Goal: Information Seeking & Learning: Learn about a topic

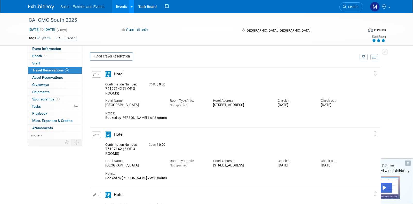
click at [129, 11] on link at bounding box center [131, 6] width 5 height 13
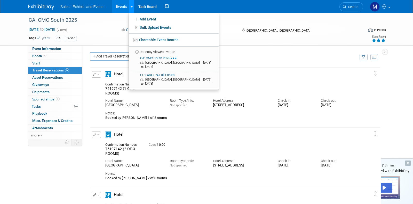
click at [129, 10] on link at bounding box center [131, 6] width 5 height 13
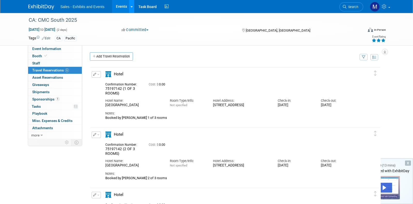
click at [133, 7] on link at bounding box center [131, 6] width 5 height 13
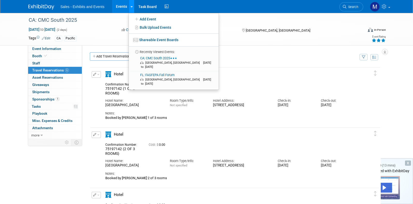
click at [133, 7] on link at bounding box center [131, 6] width 5 height 13
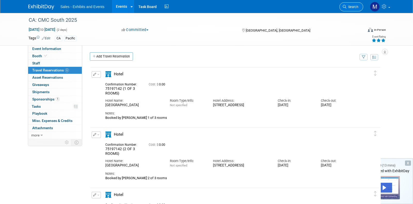
click at [348, 9] on link "Search" at bounding box center [352, 6] width 24 height 9
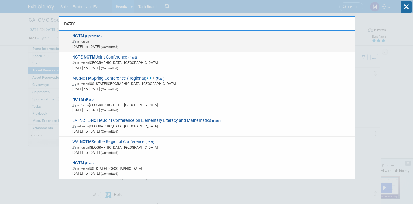
type input "nctm"
click at [215, 37] on span "NCTM (Upcoming) In-Person Oct 15, 2025 to Oct 18, 2025 (Committed)" at bounding box center [212, 41] width 282 height 16
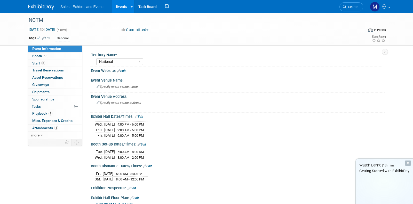
select select "National"
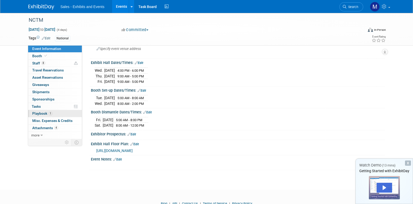
scroll to position [53, 0]
click at [45, 64] on span "Staff 8" at bounding box center [38, 63] width 13 height 4
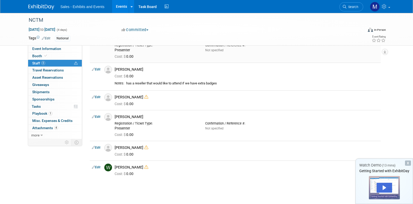
scroll to position [72, 0]
click at [134, 70] on div "Lynn Notarainni" at bounding box center [247, 70] width 264 height 5
click at [300, 85] on div "has a reseller that would like to attend if we have extra badges" at bounding box center [252, 84] width 253 height 4
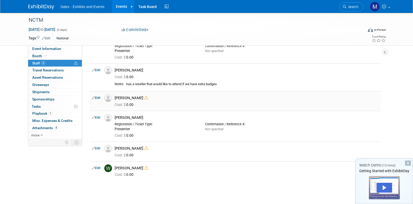
click at [144, 98] on icon at bounding box center [146, 98] width 4 height 4
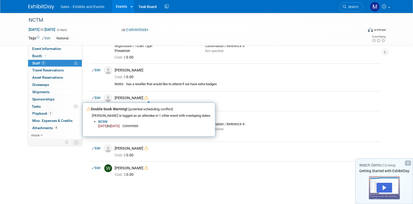
click at [57, 168] on div "Event Information Event Info Booth Booth 8 Staff 8 Staff 0 Travel Reservations …" at bounding box center [207, 63] width 364 height 245
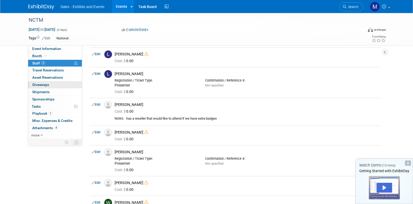
scroll to position [37, 0]
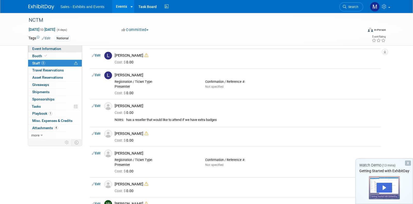
click at [56, 50] on span "Event Information" at bounding box center [46, 48] width 29 height 4
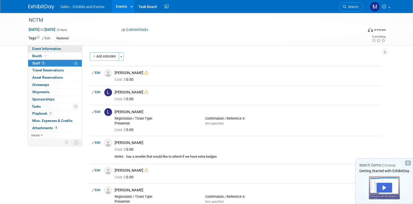
select select "National"
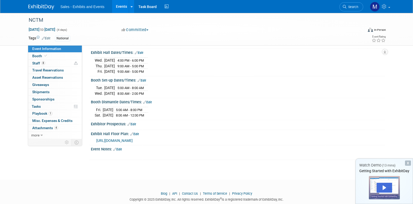
scroll to position [76, 0]
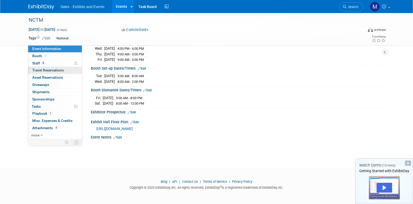
click at [46, 72] on link "0 Travel Reservations 0" at bounding box center [55, 70] width 54 height 7
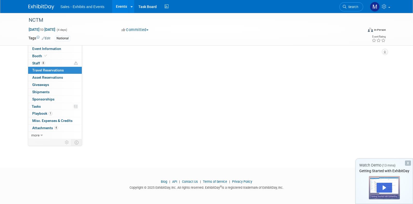
scroll to position [0, 0]
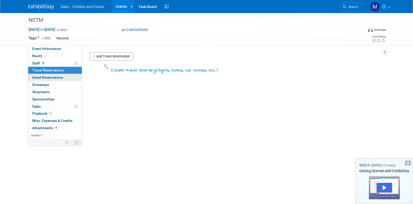
click at [47, 75] on span "Asset Reservations 0" at bounding box center [47, 77] width 31 height 4
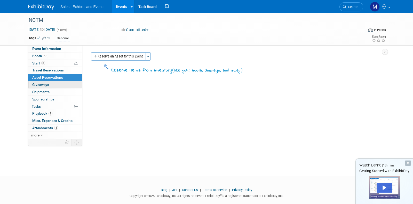
click at [45, 82] on span "Giveaways 0" at bounding box center [40, 84] width 17 height 4
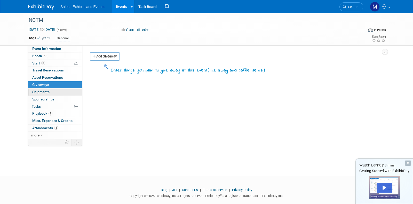
click at [43, 90] on span "Shipments 0" at bounding box center [40, 92] width 17 height 4
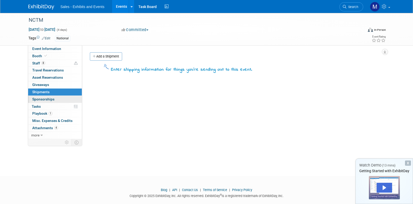
click at [43, 96] on link "0 Sponsorships 0" at bounding box center [55, 99] width 54 height 7
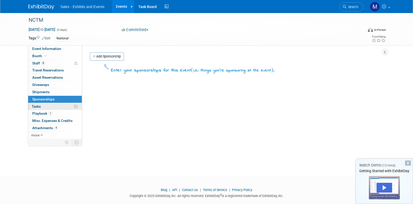
click at [39, 105] on span "Tasks 0%" at bounding box center [36, 106] width 9 height 4
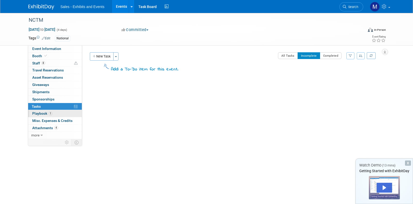
click at [38, 113] on span "Playbook 1" at bounding box center [42, 113] width 20 height 4
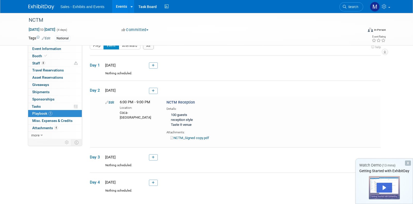
scroll to position [7, 0]
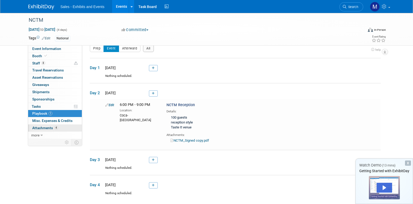
click at [48, 127] on span "Attachments 4" at bounding box center [45, 128] width 26 height 4
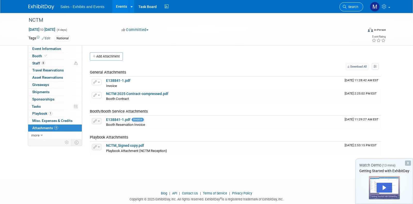
click at [351, 9] on link "Search" at bounding box center [352, 6] width 24 height 9
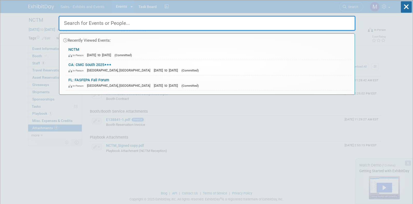
click at [231, 29] on input "text" at bounding box center [207, 23] width 297 height 15
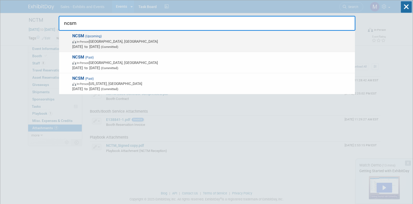
type input "ncsm"
click at [131, 35] on span "NCSM (Upcoming) In-Person Atlanta, GA Oct 13, 2025 to Oct 15, 2025 (Committed)" at bounding box center [212, 41] width 282 height 16
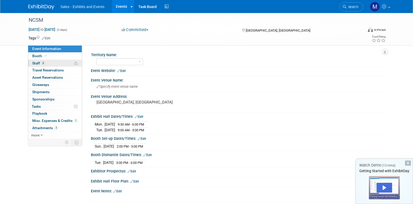
click at [60, 64] on link "6 Staff 6" at bounding box center [55, 63] width 54 height 7
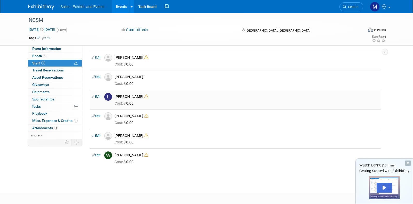
scroll to position [16, 0]
click at [144, 96] on icon at bounding box center [146, 95] width 4 height 4
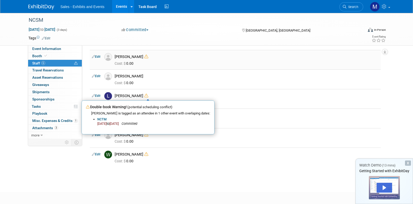
scroll to position [0, 0]
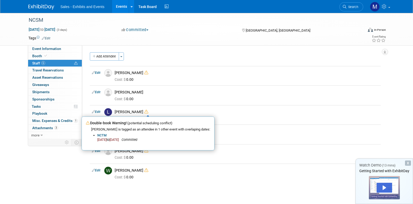
click at [191, 59] on div "Add Attendee Toggle Dropdown Quick -Tag Attendees Apply" at bounding box center [235, 56] width 291 height 8
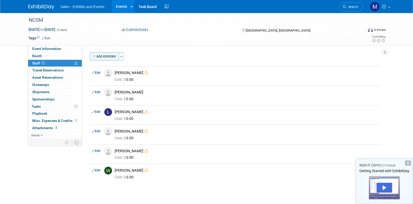
click at [116, 56] on button "Add Attendee" at bounding box center [104, 56] width 29 height 8
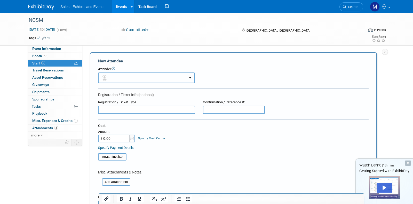
click at [136, 75] on button "button" at bounding box center [146, 77] width 97 height 11
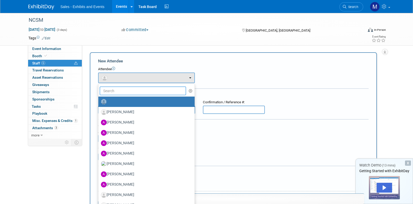
click at [136, 90] on input "text" at bounding box center [143, 90] width 87 height 9
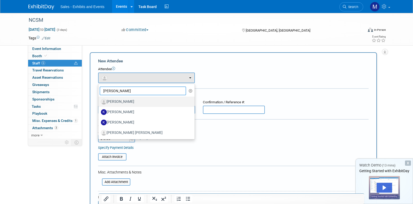
type input "kim"
click at [127, 100] on label "Kim Sadler" at bounding box center [145, 101] width 89 height 8
click at [99, 100] on input "Kim Sadler" at bounding box center [97, 100] width 3 height 3
select select "825fe0cb-8dec-426b-8a73-b1ca57aeedae"
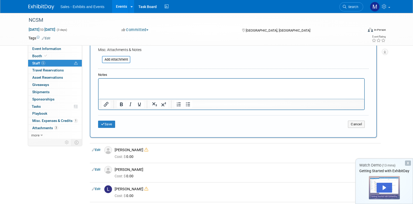
scroll to position [140, 0]
click at [111, 126] on button "Save" at bounding box center [106, 122] width 17 height 7
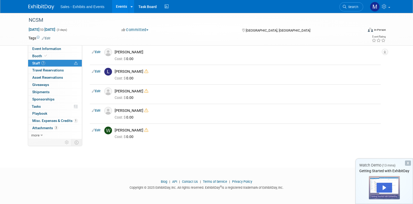
scroll to position [0, 0]
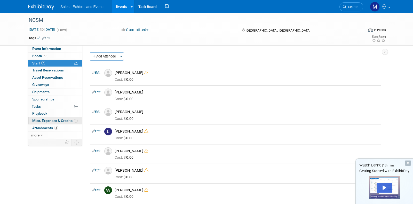
click at [40, 120] on span "Misc. Expenses & Credits 1" at bounding box center [54, 120] width 45 height 4
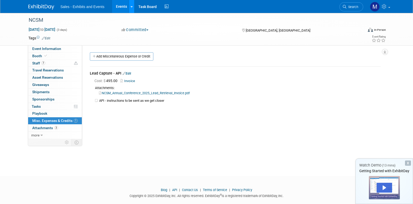
click at [130, 7] on link at bounding box center [131, 6] width 5 height 13
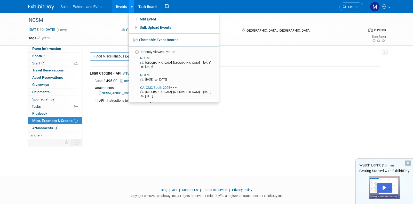
click at [130, 7] on link at bounding box center [131, 6] width 5 height 13
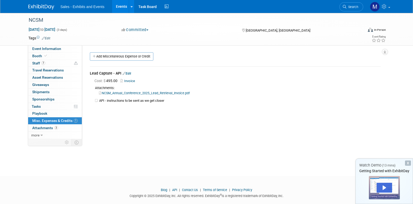
click at [46, 6] on img at bounding box center [41, 6] width 26 height 5
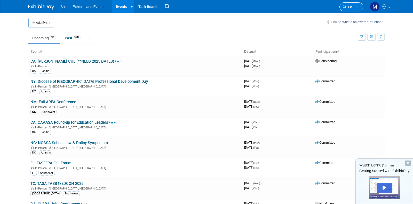
click at [350, 9] on link "Search" at bounding box center [352, 6] width 24 height 9
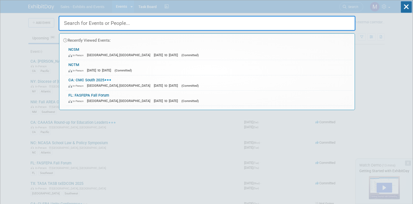
click at [287, 24] on input "text" at bounding box center [207, 23] width 297 height 15
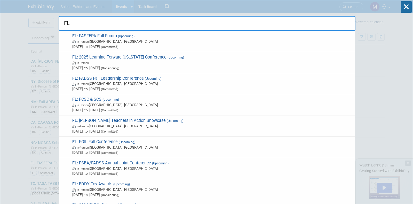
click at [218, 25] on input "FL" at bounding box center [207, 23] width 297 height 15
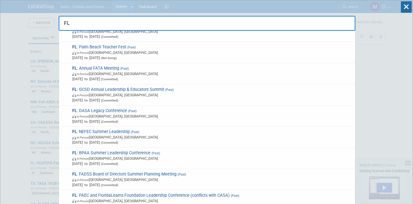
scroll to position [237, 0]
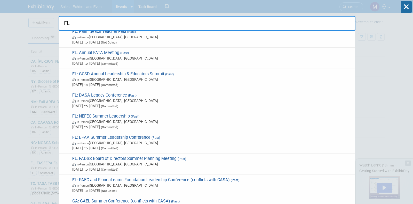
type input "FL"
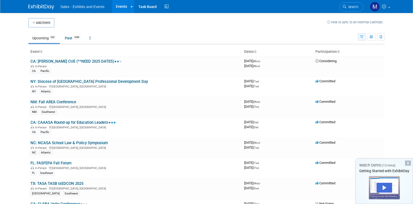
click at [362, 34] on button "button" at bounding box center [362, 36] width 8 height 7
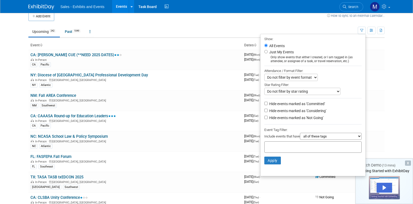
scroll to position [7, 0]
click at [294, 143] on input "text" at bounding box center [287, 145] width 41 height 5
type input "fl"
click at [278, 154] on div "FL" at bounding box center [298, 156] width 72 height 7
type input "FL"
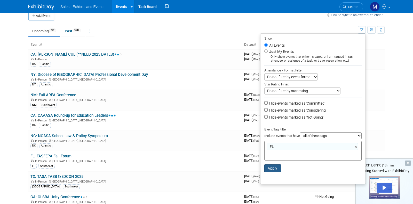
click at [267, 166] on button "Apply" at bounding box center [272, 168] width 17 height 8
